Goal: Find specific page/section: Find specific page/section

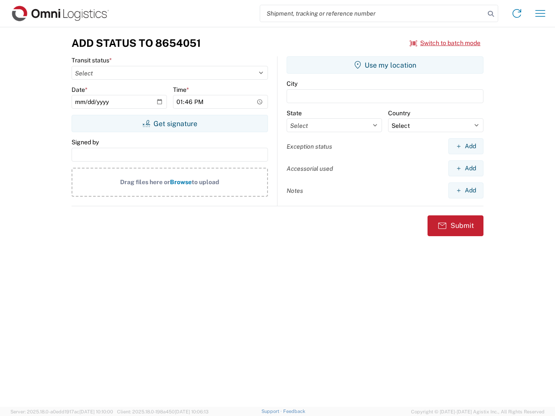
click at [373, 13] on input "search" at bounding box center [372, 13] width 225 height 16
click at [491, 14] on icon at bounding box center [491, 14] width 12 height 12
click at [517, 13] on icon at bounding box center [517, 14] width 14 height 14
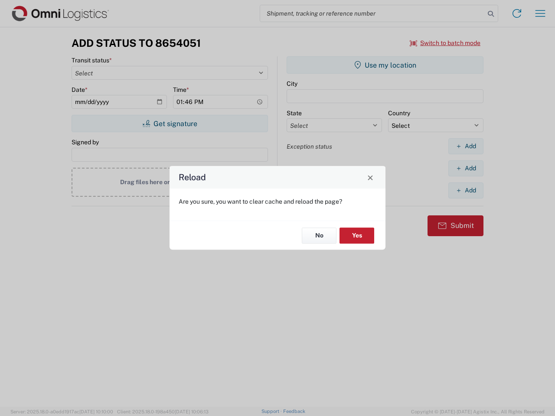
click at [445, 43] on div "Reload Are you sure, you want to clear cache and reload the page? No Yes" at bounding box center [277, 208] width 555 height 416
click at [170, 124] on div "Reload Are you sure, you want to clear cache and reload the page? No Yes" at bounding box center [277, 208] width 555 height 416
click at [385, 65] on div "Reload Are you sure, you want to clear cache and reload the page? No Yes" at bounding box center [277, 208] width 555 height 416
click at [466, 146] on div "Reload Are you sure, you want to clear cache and reload the page? No Yes" at bounding box center [277, 208] width 555 height 416
click at [466, 168] on div "Reload Are you sure, you want to clear cache and reload the page? No Yes" at bounding box center [277, 208] width 555 height 416
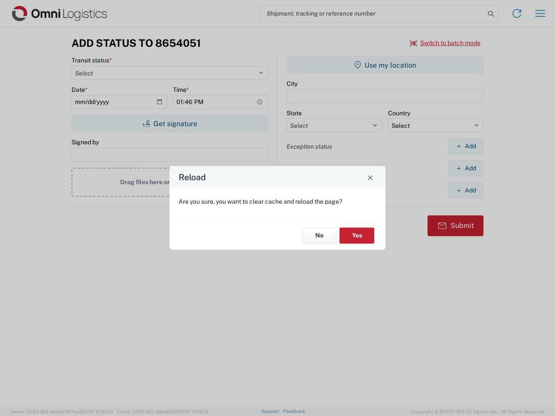
click at [466, 190] on div "Reload Are you sure, you want to clear cache and reload the page? No Yes" at bounding box center [277, 208] width 555 height 416
